Goal: Information Seeking & Learning: Learn about a topic

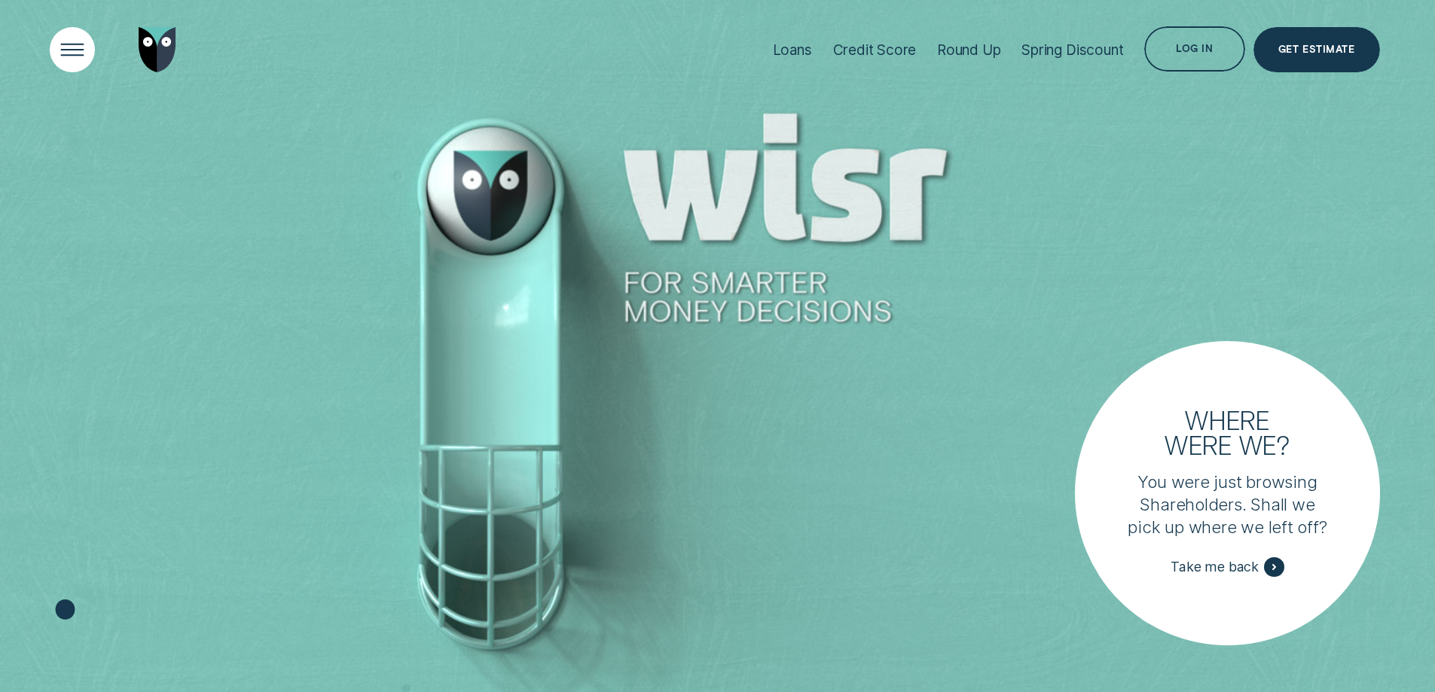
click at [81, 54] on div "Open Menu" at bounding box center [72, 50] width 64 height 64
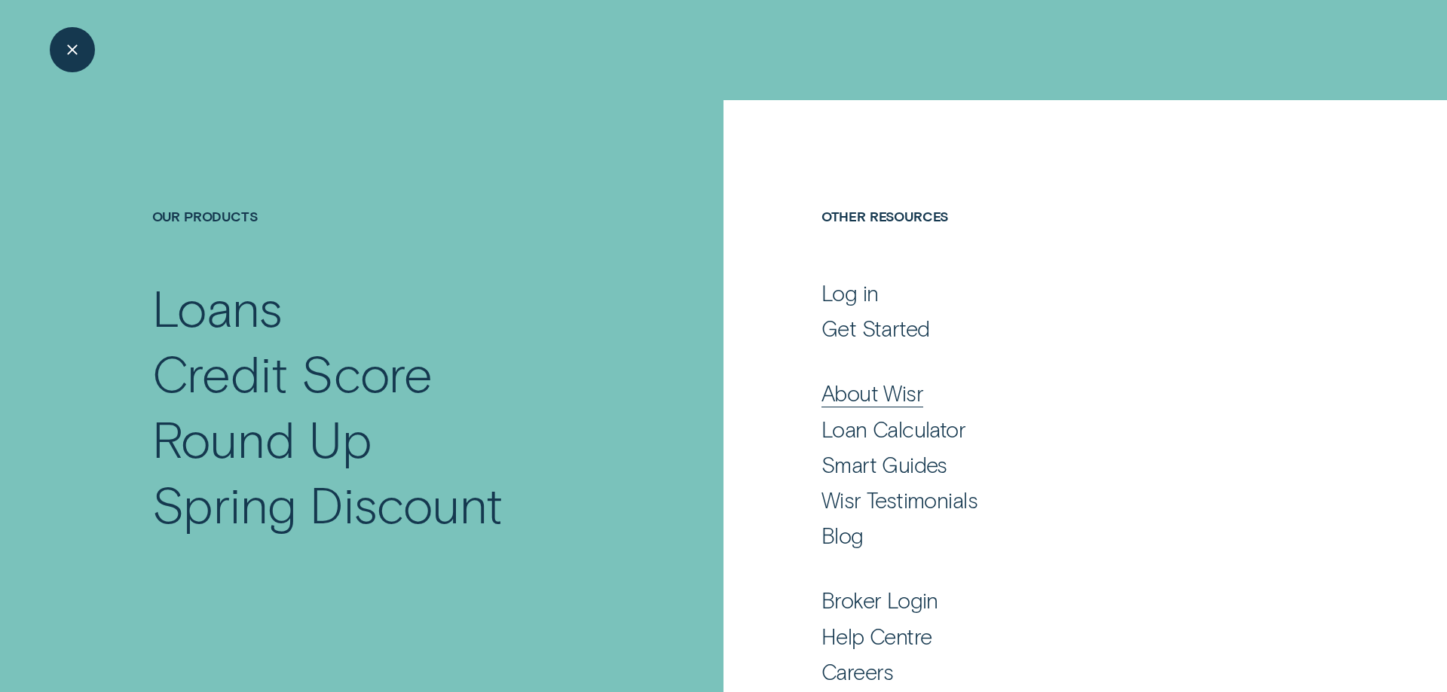
click at [877, 389] on div "About Wisr" at bounding box center [872, 393] width 102 height 27
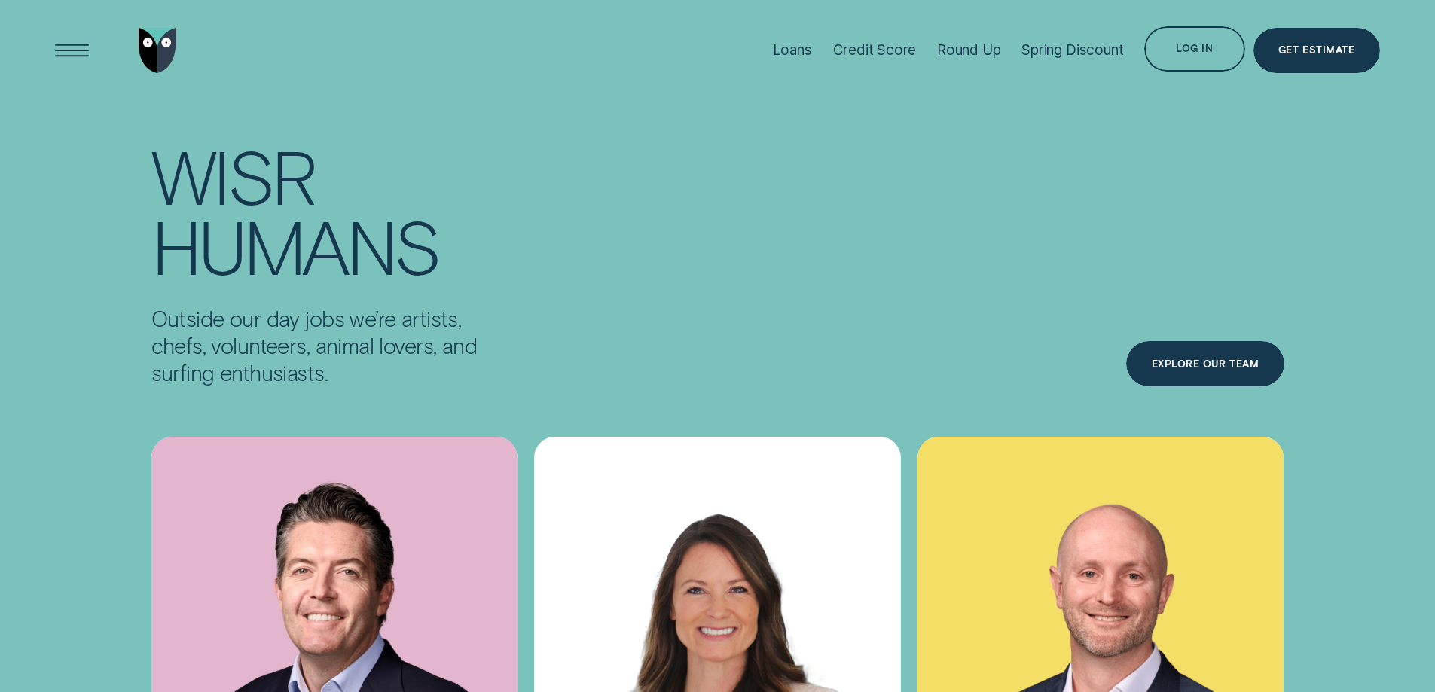
scroll to position [5534, 0]
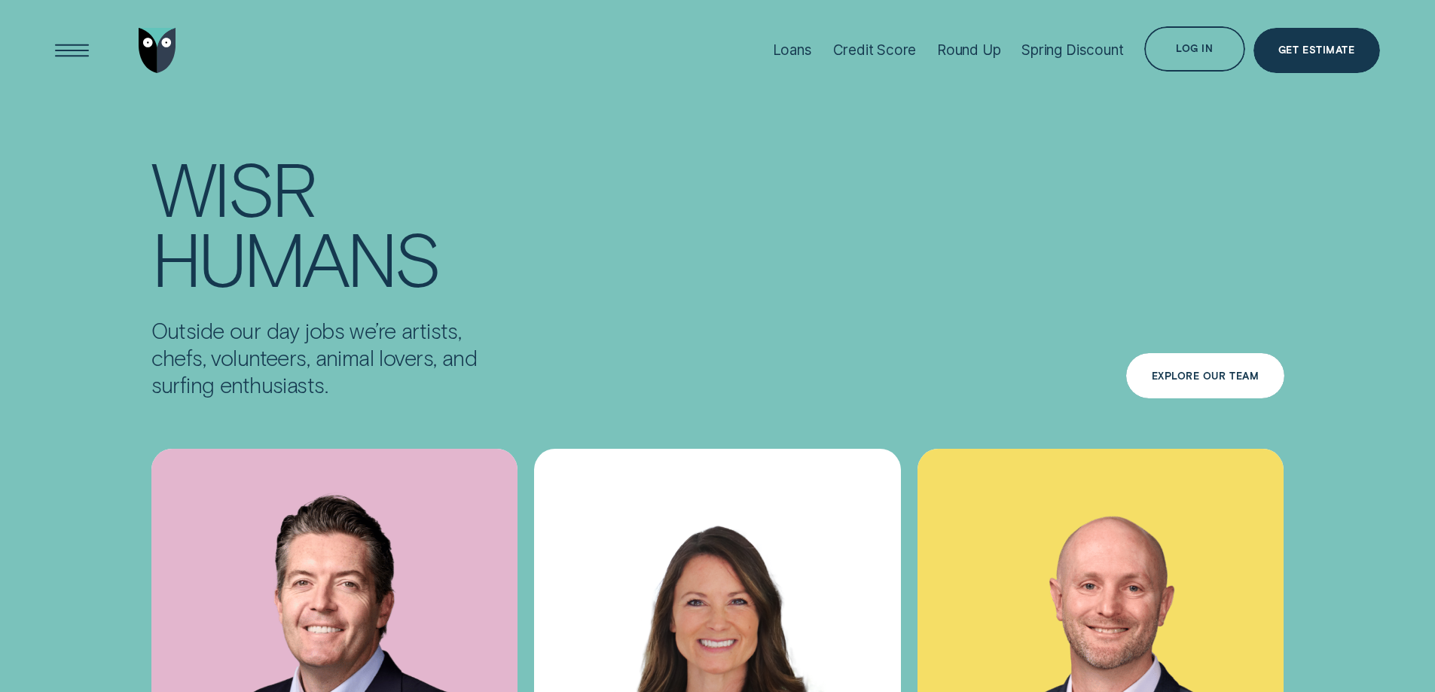
click at [1208, 353] on div "Explore Our Team" at bounding box center [1204, 375] width 157 height 45
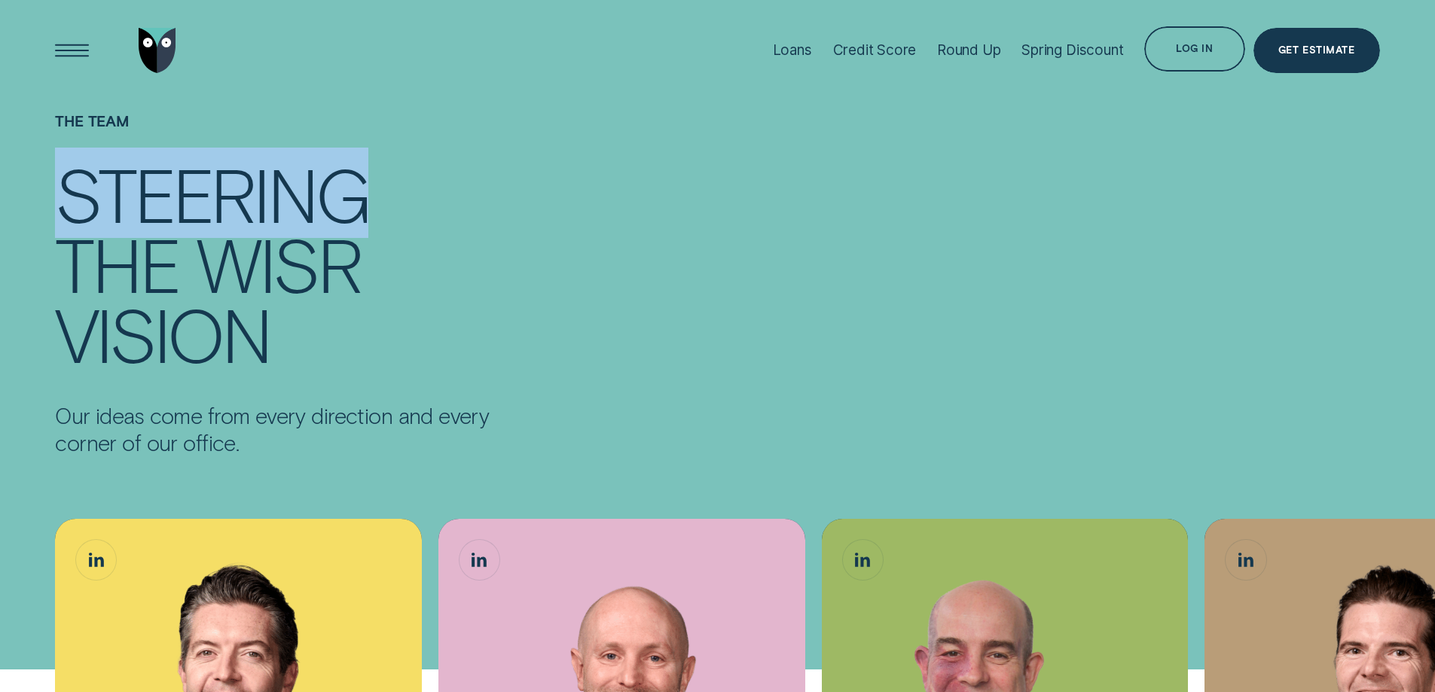
drag, startPoint x: 1433, startPoint y: 149, endPoint x: 1434, endPoint y: 191, distance: 41.5
click at [1434, 191] on div "The Team Steering the Wisr vision Our ideas come from every direction and every…" at bounding box center [717, 284] width 1435 height 368
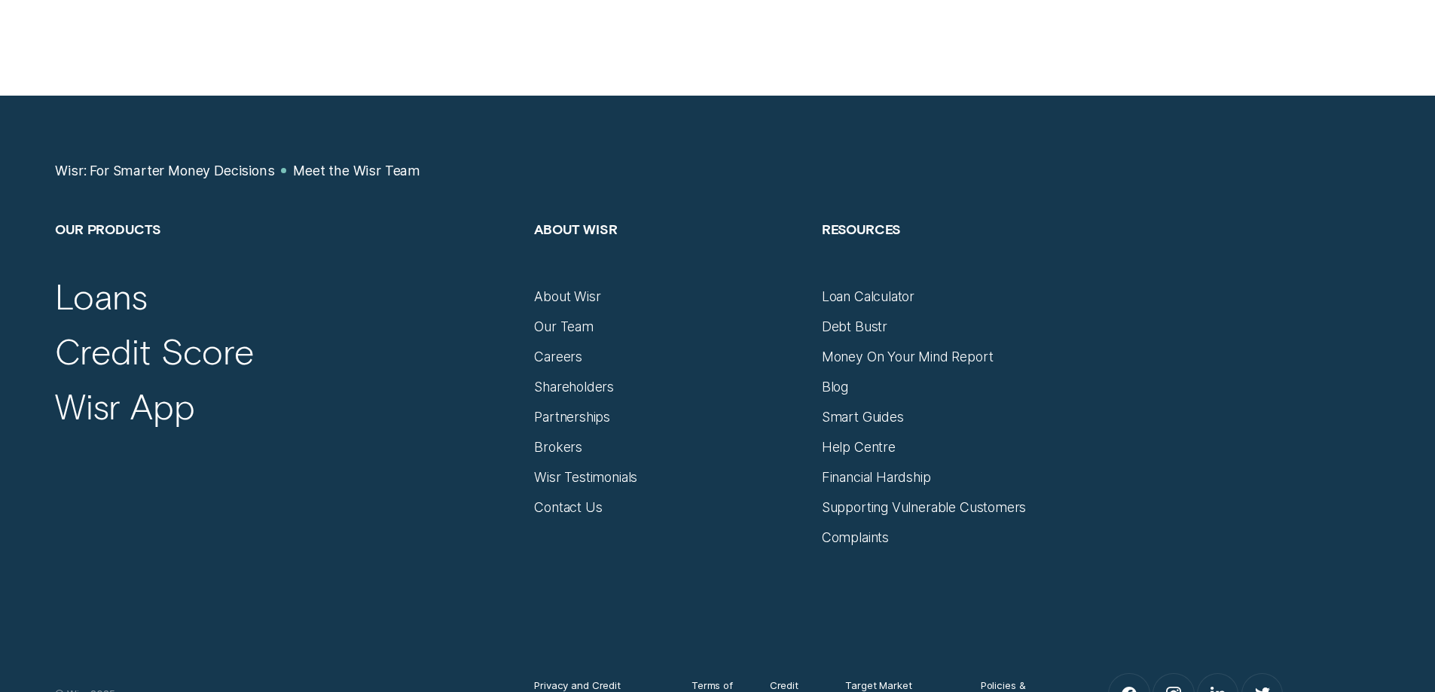
scroll to position [1943, 0]
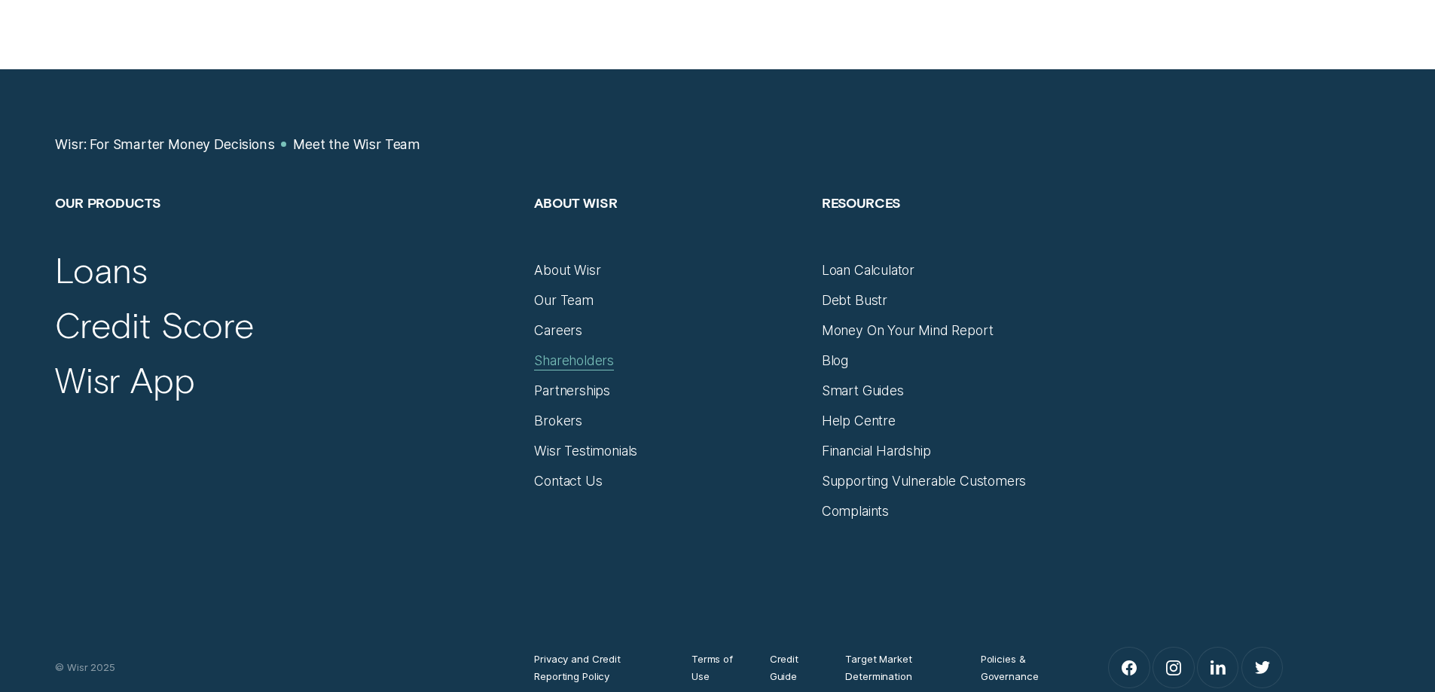
click at [602, 356] on div "Shareholders" at bounding box center [574, 361] width 80 height 17
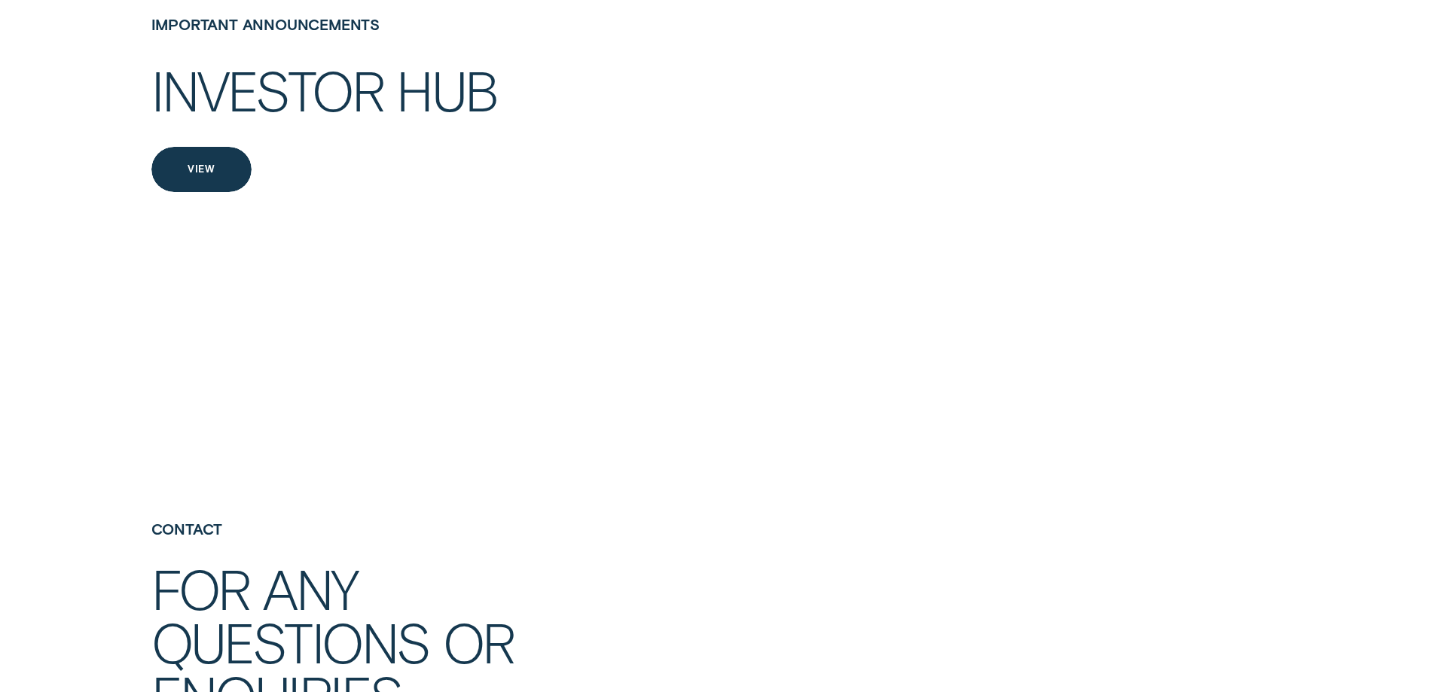
scroll to position [3275, 0]
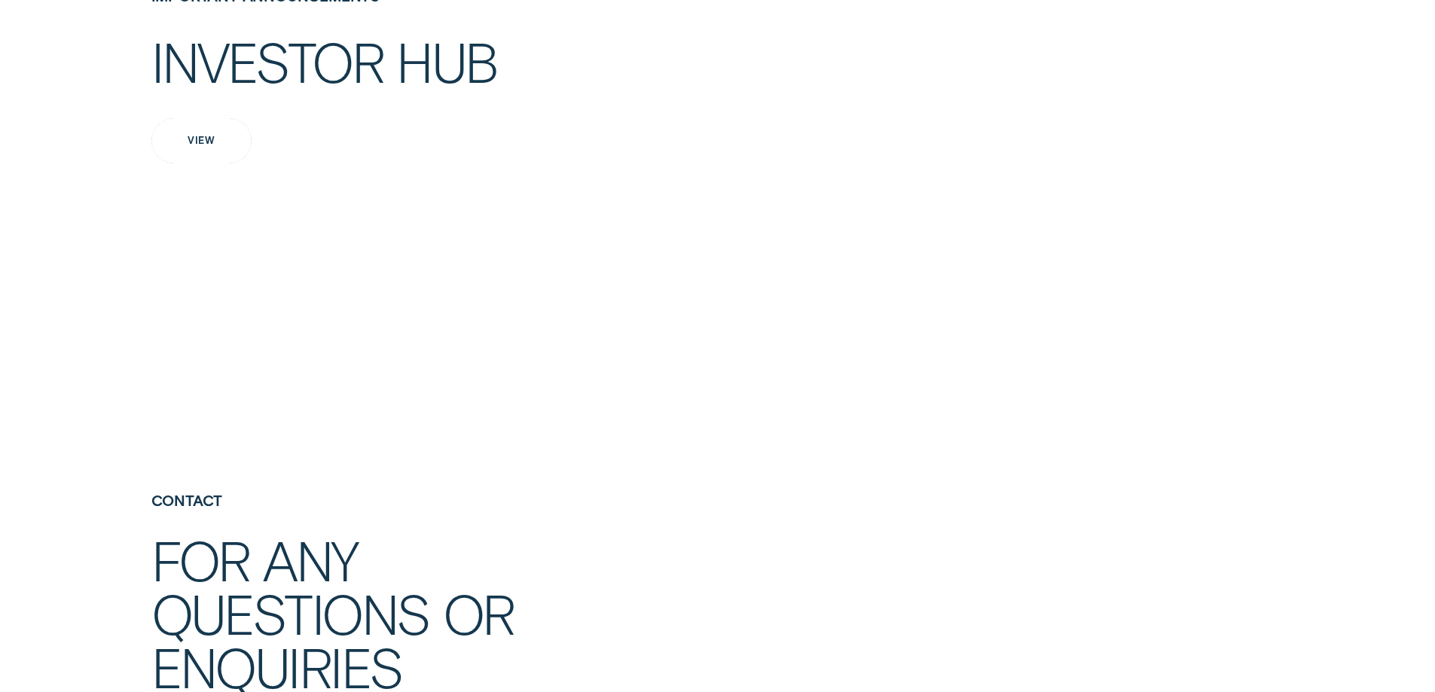
click at [215, 163] on div "View" at bounding box center [201, 140] width 100 height 45
